Goal: Communication & Community: Participate in discussion

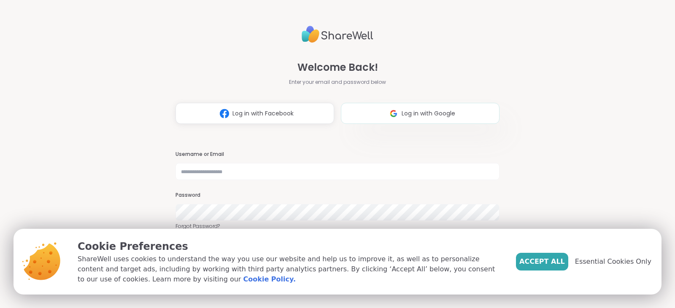
click at [431, 108] on button "Log in with Google" at bounding box center [420, 113] width 159 height 21
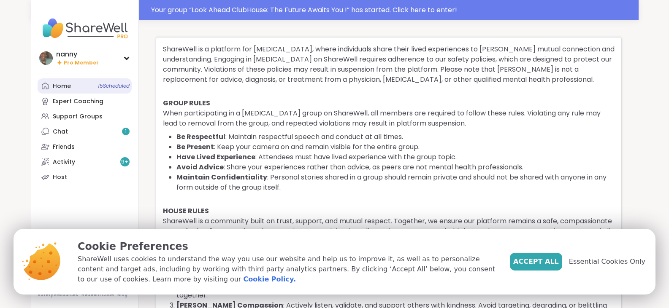
click at [62, 81] on link "Home 15 Scheduled" at bounding box center [85, 85] width 94 height 15
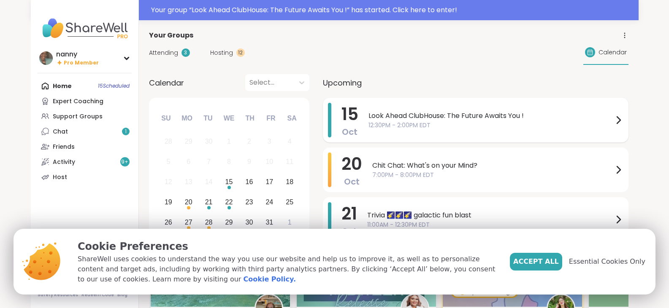
click at [616, 116] on icon at bounding box center [618, 120] width 10 height 10
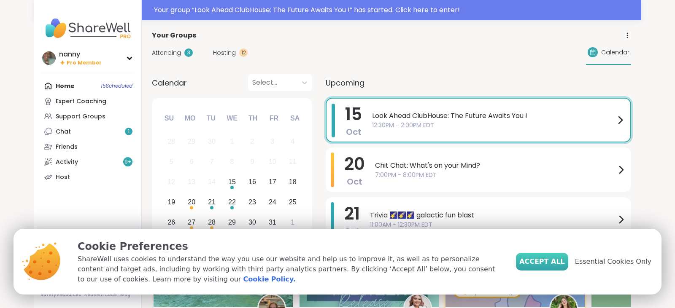
click at [543, 255] on button "Accept All" at bounding box center [542, 262] width 52 height 18
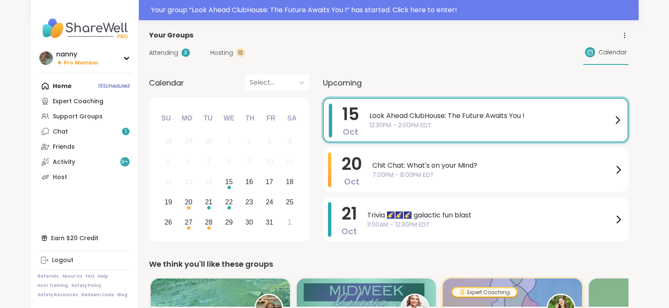
click at [616, 117] on icon at bounding box center [617, 120] width 3 height 7
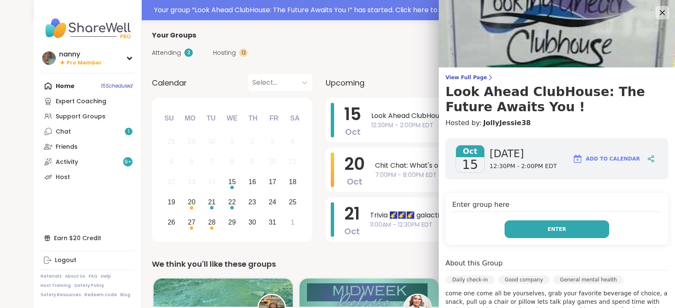
click at [556, 230] on button "Enter" at bounding box center [557, 230] width 105 height 18
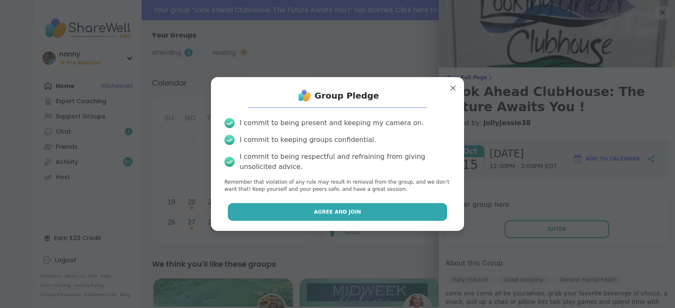
click at [355, 213] on button "Agree and Join" at bounding box center [338, 212] width 220 height 18
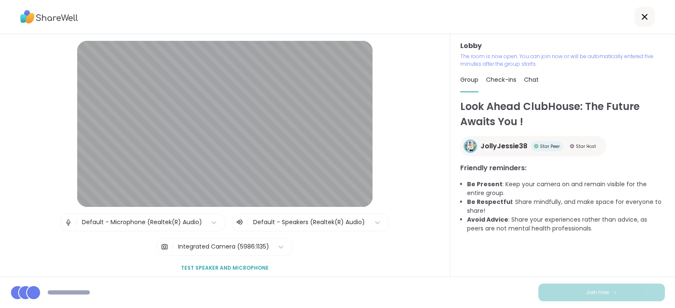
click at [494, 77] on span "Check-ins" at bounding box center [501, 80] width 30 height 8
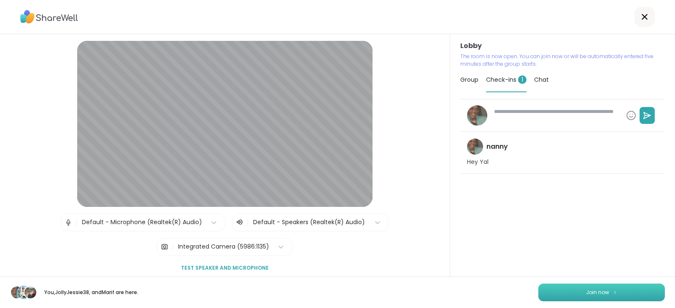
click at [613, 295] on button "Join now" at bounding box center [601, 293] width 127 height 18
type textarea "*"
